Goal: Task Accomplishment & Management: Complete application form

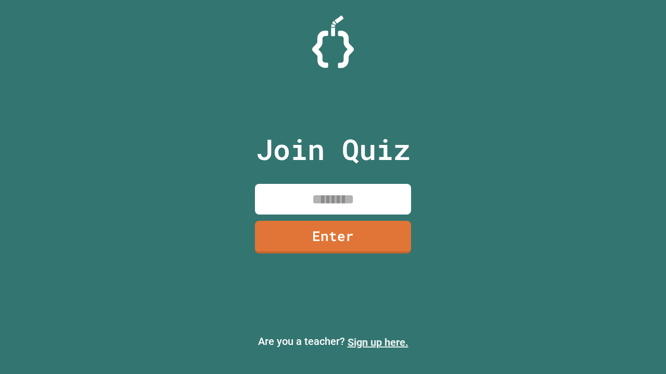
click at [377, 343] on link "Sign up here." at bounding box center [377, 342] width 61 height 12
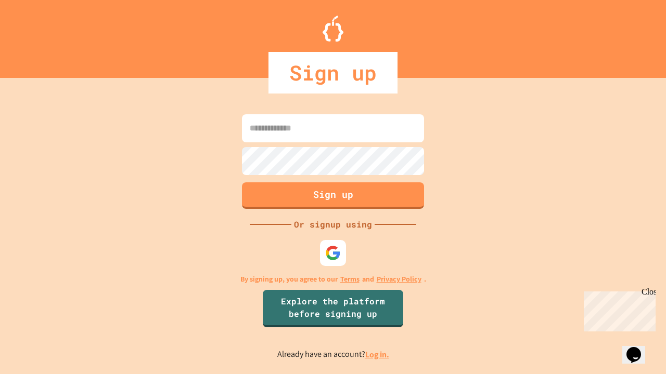
click at [377, 355] on link "Log in." at bounding box center [377, 354] width 24 height 11
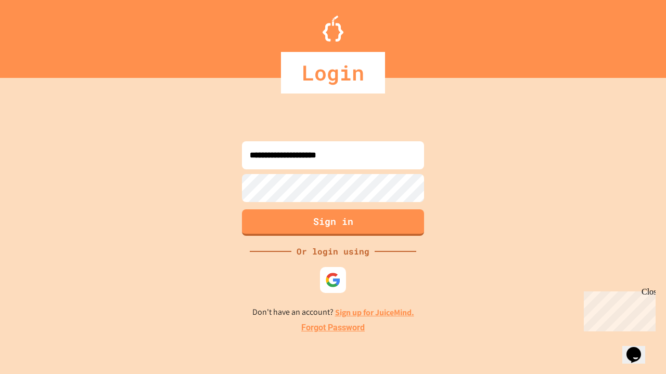
type input "**********"
